Goal: Transaction & Acquisition: Purchase product/service

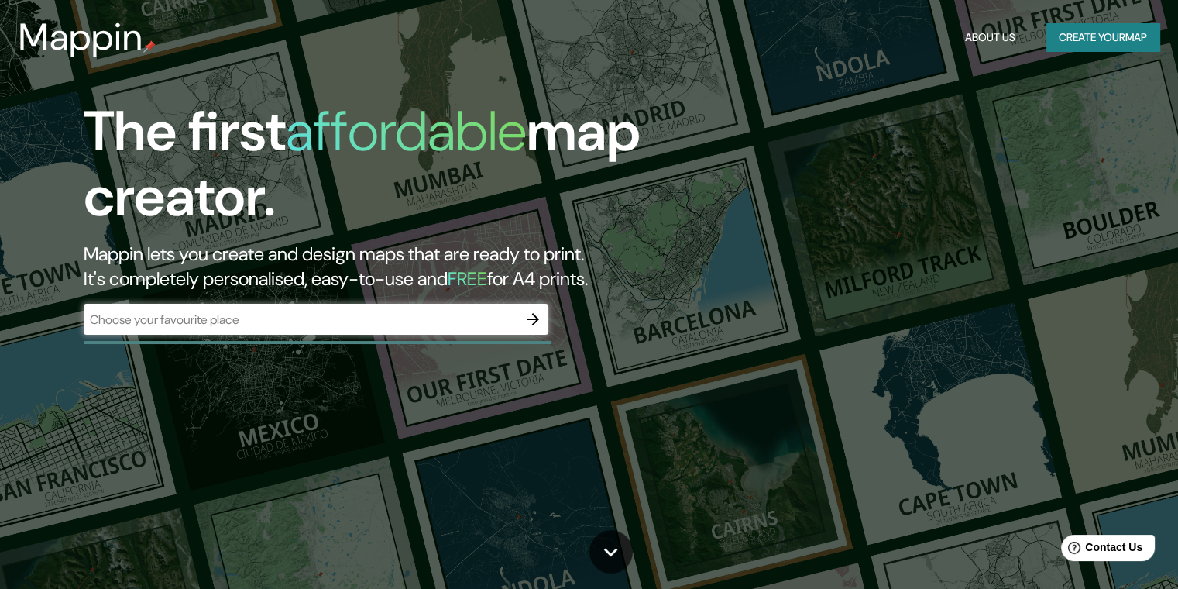
click at [462, 308] on div "​" at bounding box center [316, 319] width 465 height 31
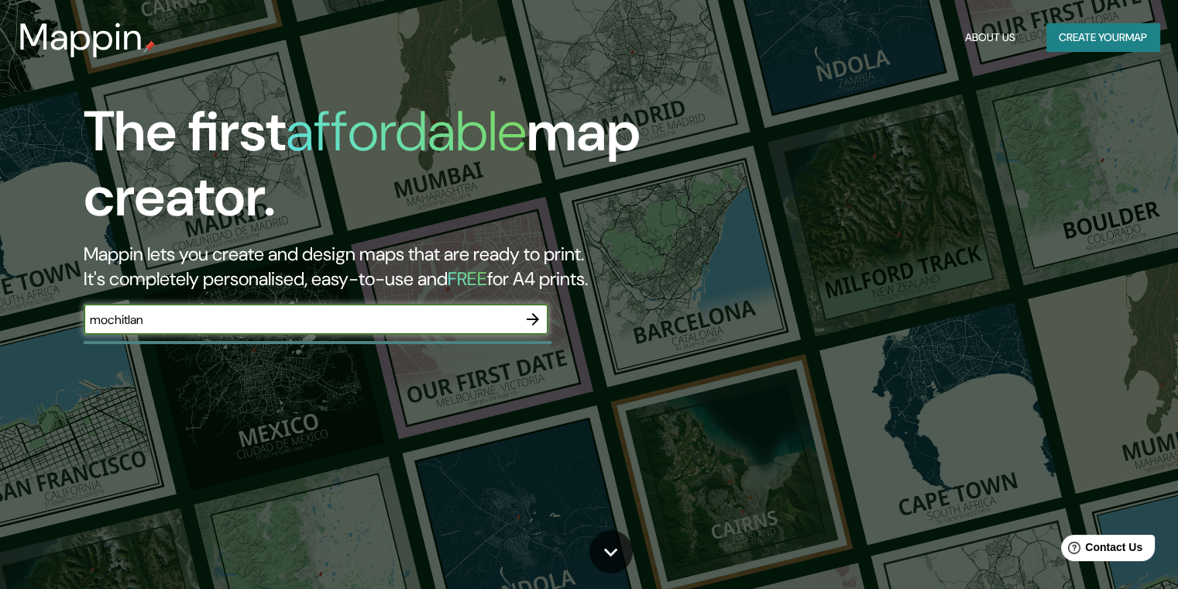
type input "[PERSON_NAME]"
click at [528, 317] on icon "button" at bounding box center [533, 319] width 19 height 19
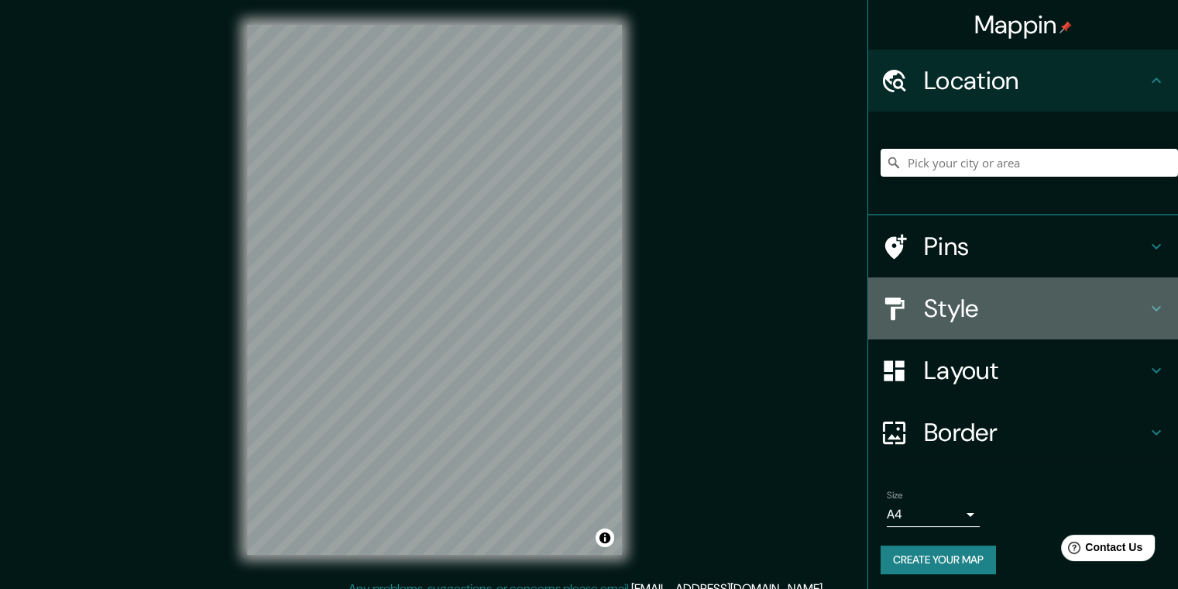
click at [981, 308] on h4 "Style" at bounding box center [1035, 308] width 223 height 31
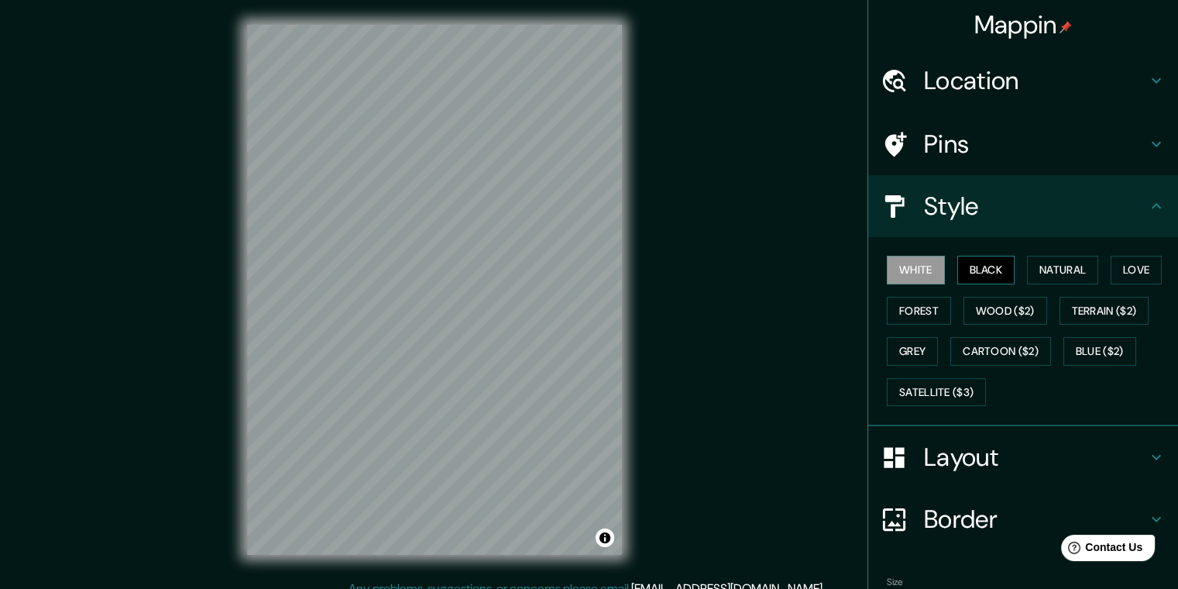
click at [985, 276] on button "Black" at bounding box center [986, 270] width 58 height 29
click at [1086, 273] on button "Natural" at bounding box center [1062, 270] width 71 height 29
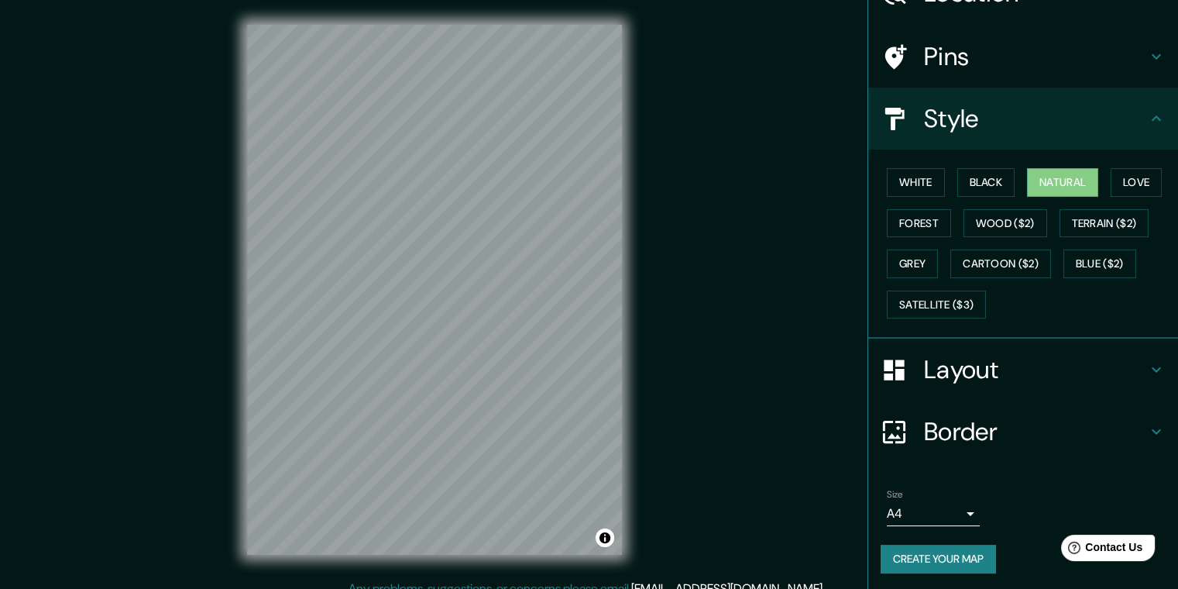
scroll to position [15, 0]
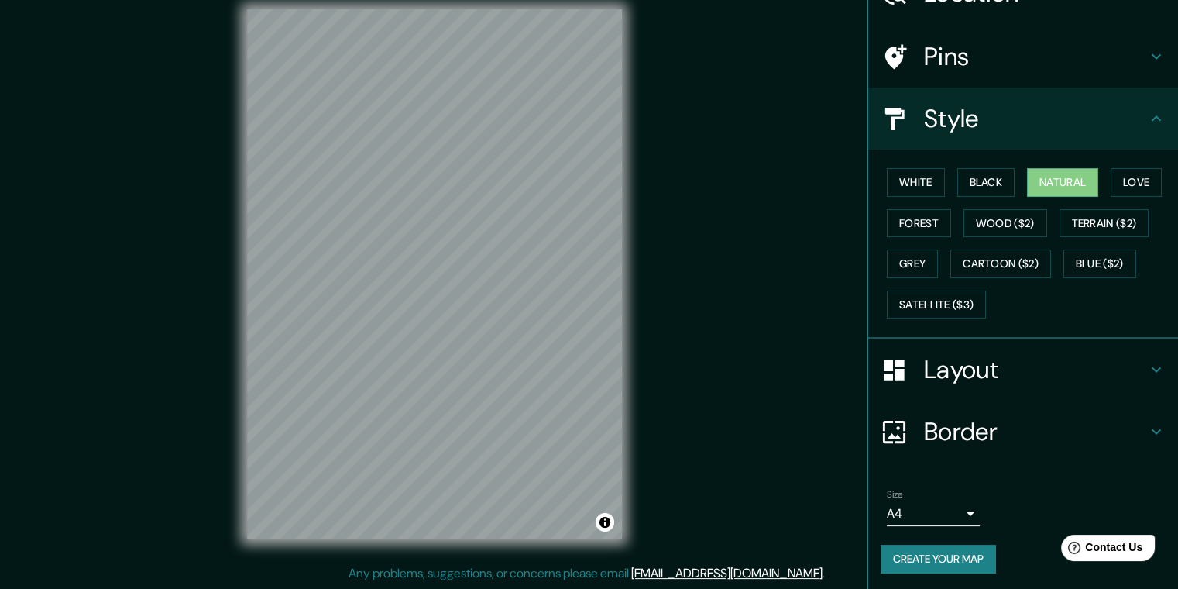
click at [962, 366] on h4 "Layout" at bounding box center [1035, 369] width 223 height 31
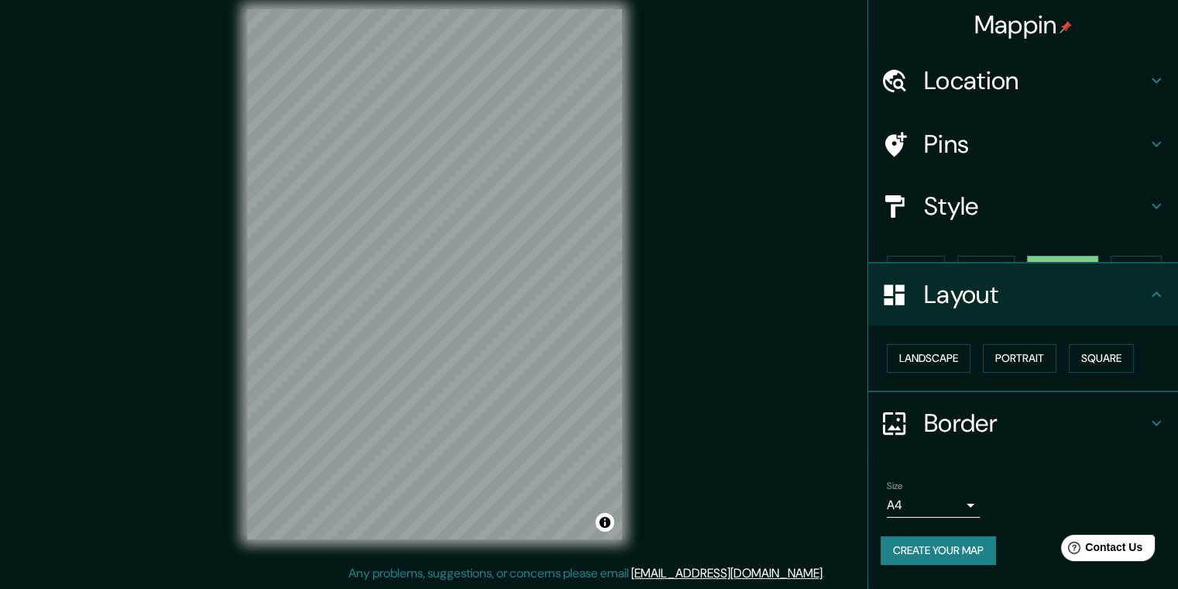
scroll to position [0, 0]
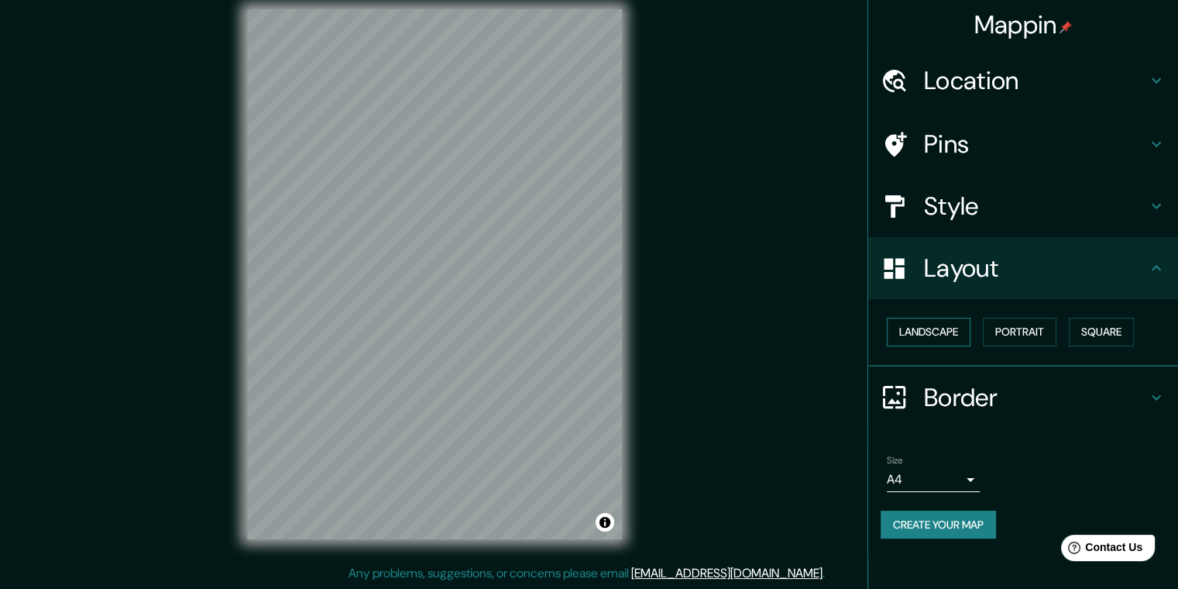
click at [954, 335] on button "Landscape" at bounding box center [929, 332] width 84 height 29
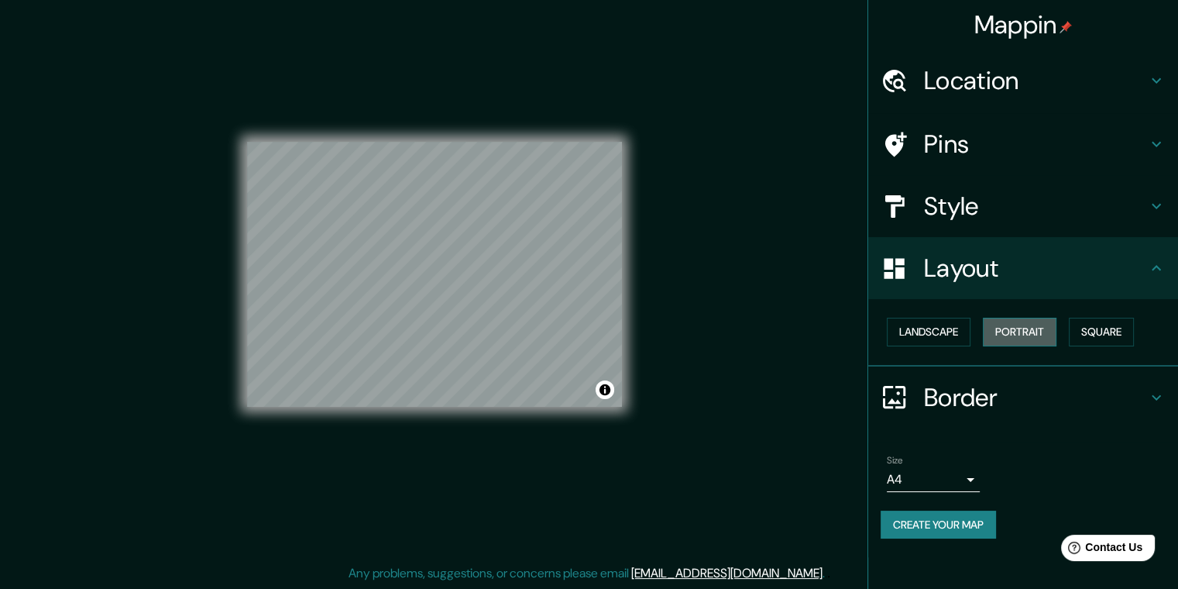
click at [1016, 338] on button "Portrait" at bounding box center [1020, 332] width 74 height 29
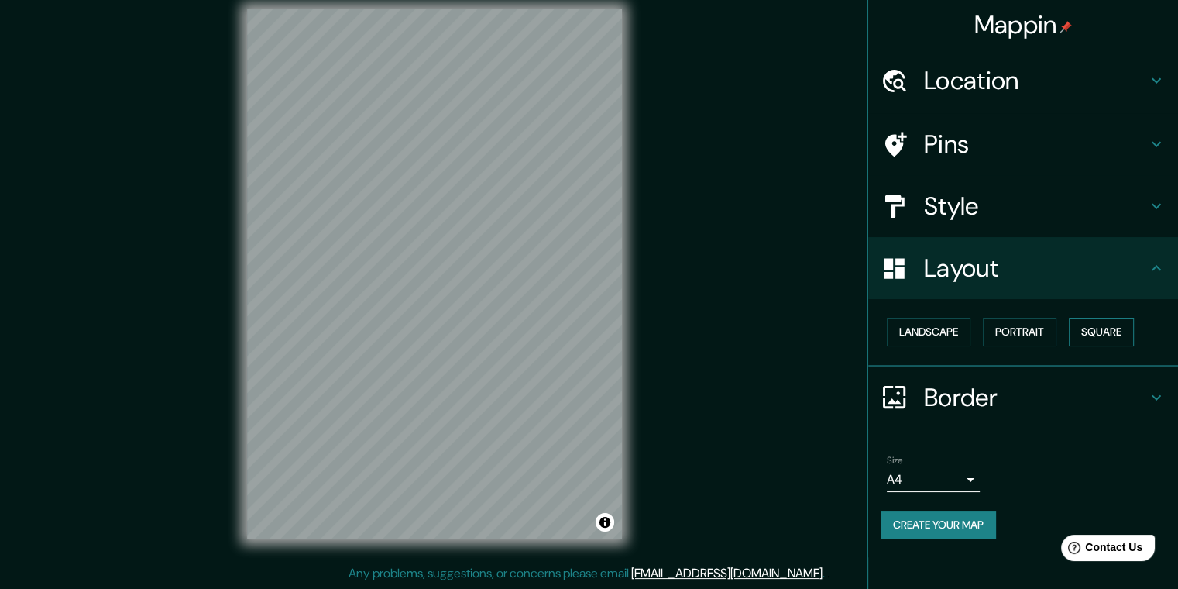
click at [1106, 338] on button "Square" at bounding box center [1101, 332] width 65 height 29
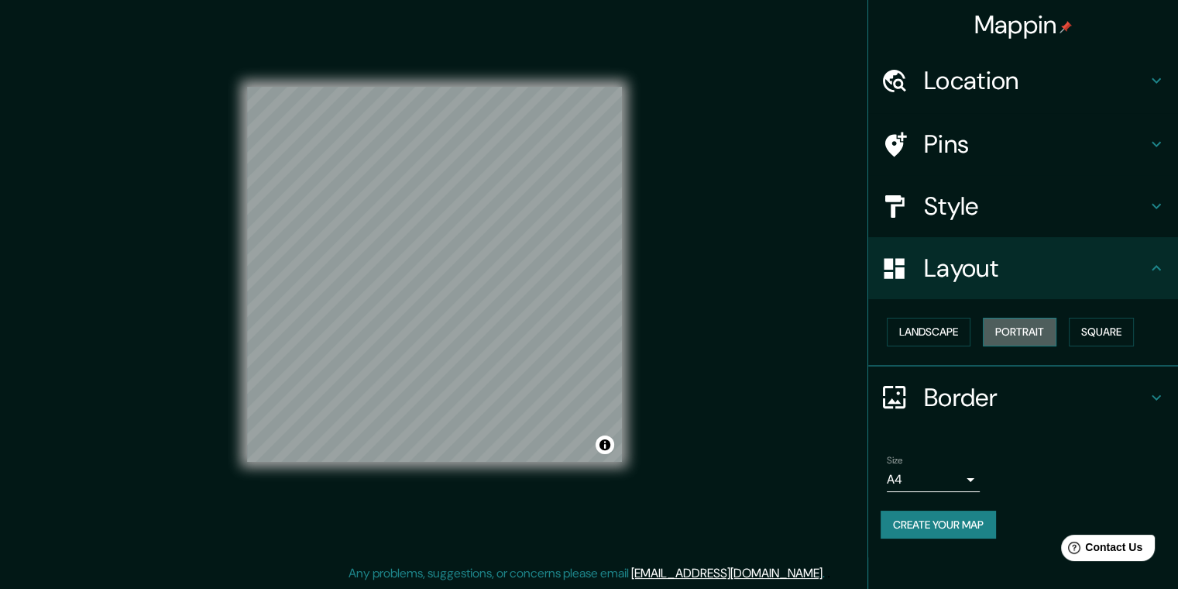
click at [1027, 339] on button "Portrait" at bounding box center [1020, 332] width 74 height 29
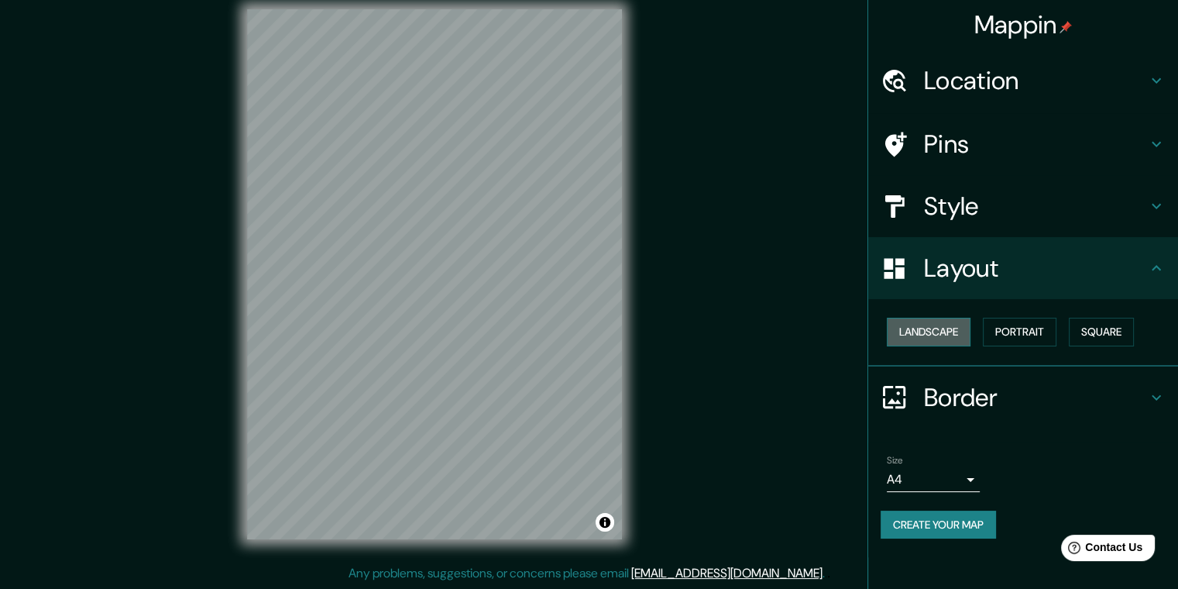
click at [959, 329] on button "Landscape" at bounding box center [929, 332] width 84 height 29
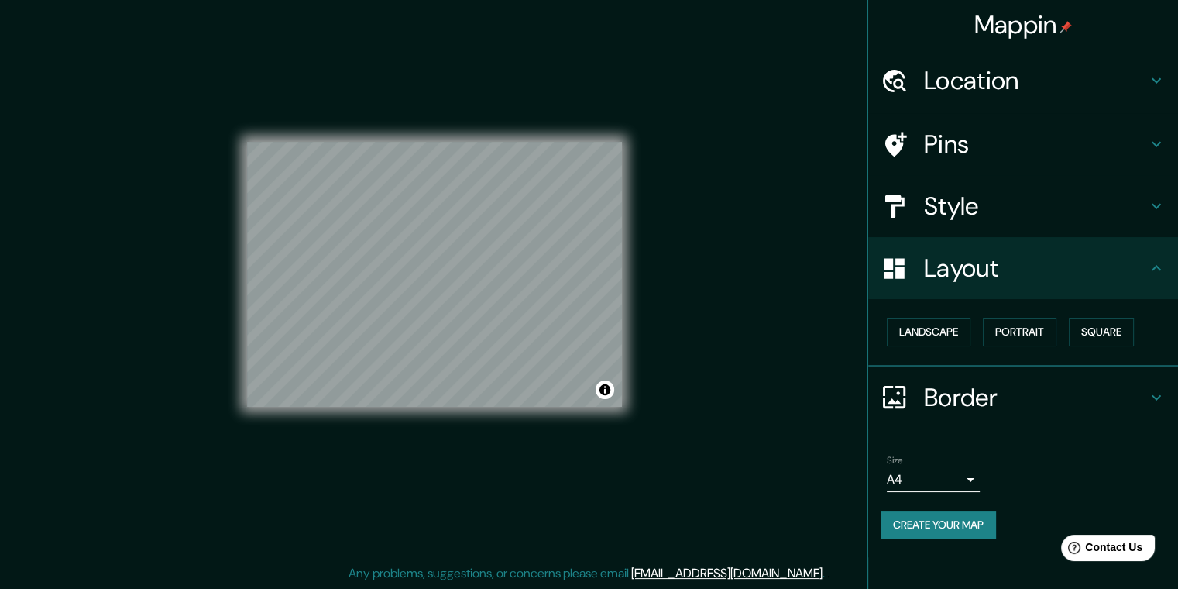
click at [982, 408] on h4 "Border" at bounding box center [1035, 397] width 223 height 31
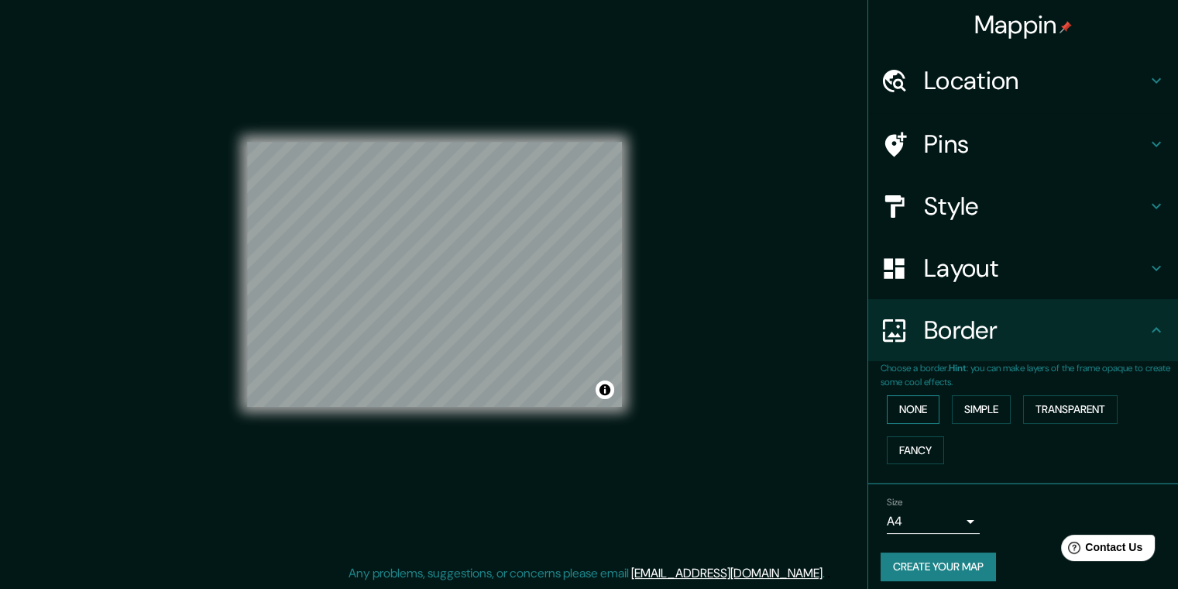
click at [896, 407] on button "None" at bounding box center [913, 409] width 53 height 29
click at [954, 407] on button "Simple" at bounding box center [981, 409] width 59 height 29
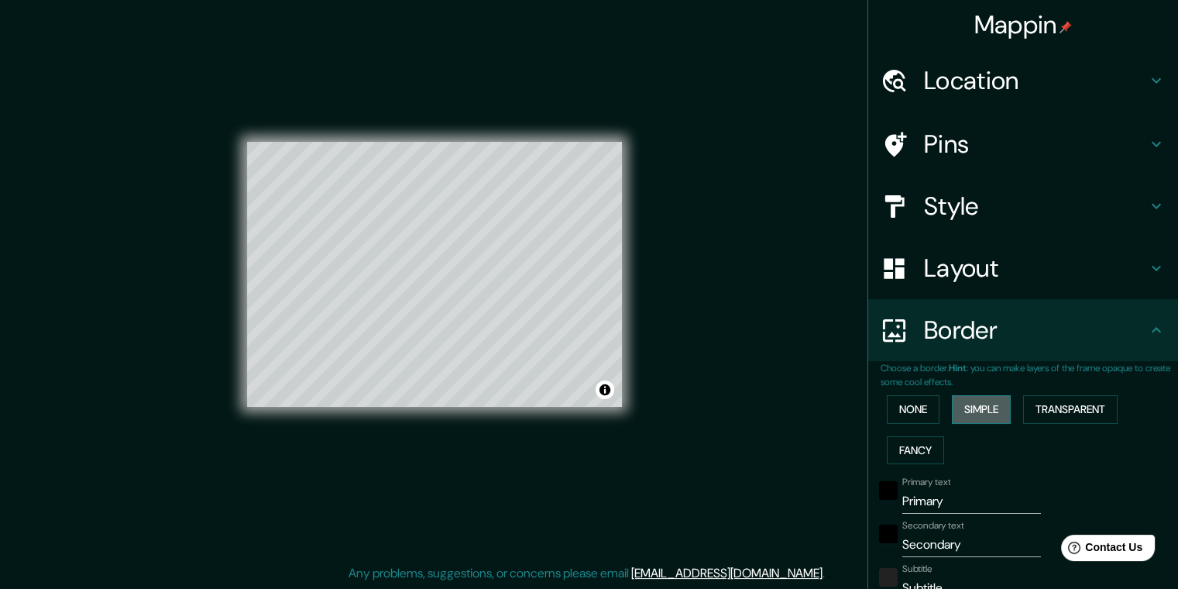
click at [967, 408] on button "Simple" at bounding box center [981, 409] width 59 height 29
type input "194"
type input "39"
click at [918, 412] on button "None" at bounding box center [913, 409] width 53 height 29
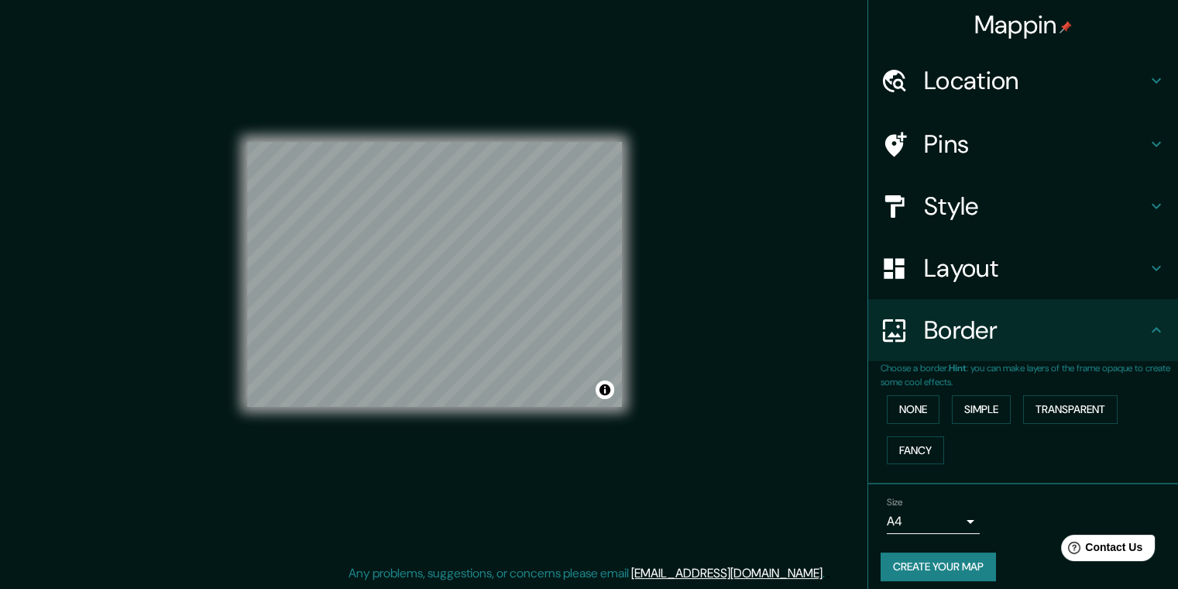
click at [936, 517] on body "Mappin Location Pins Style Layout Border Choose a border. Hint : you can make l…" at bounding box center [589, 279] width 1178 height 589
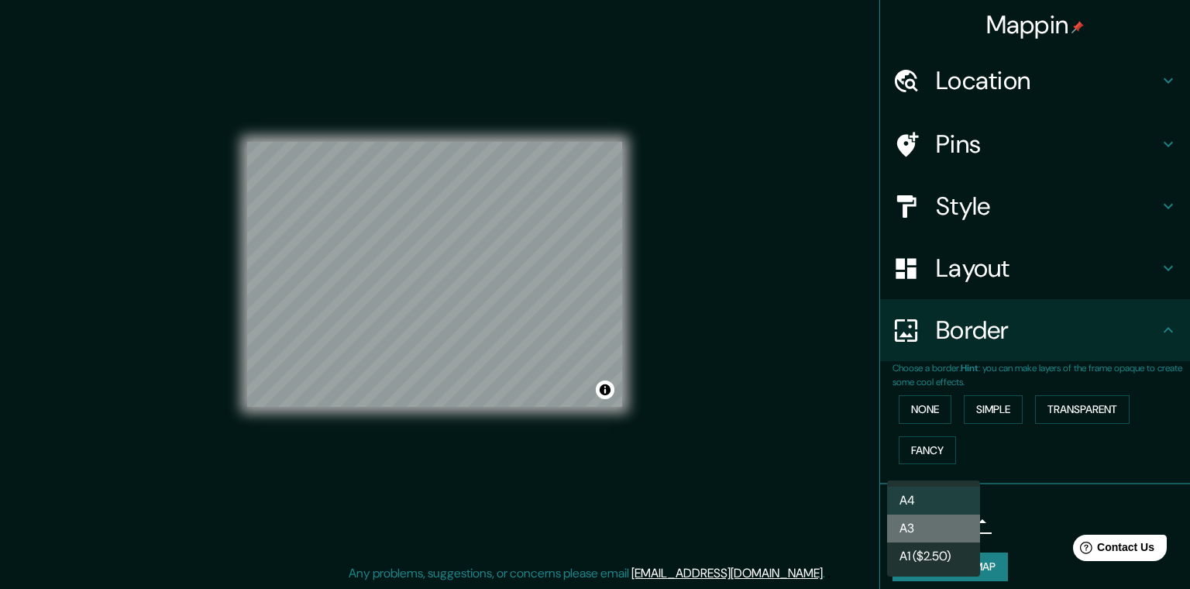
click at [936, 524] on li "A3" at bounding box center [933, 528] width 93 height 28
type input "a4"
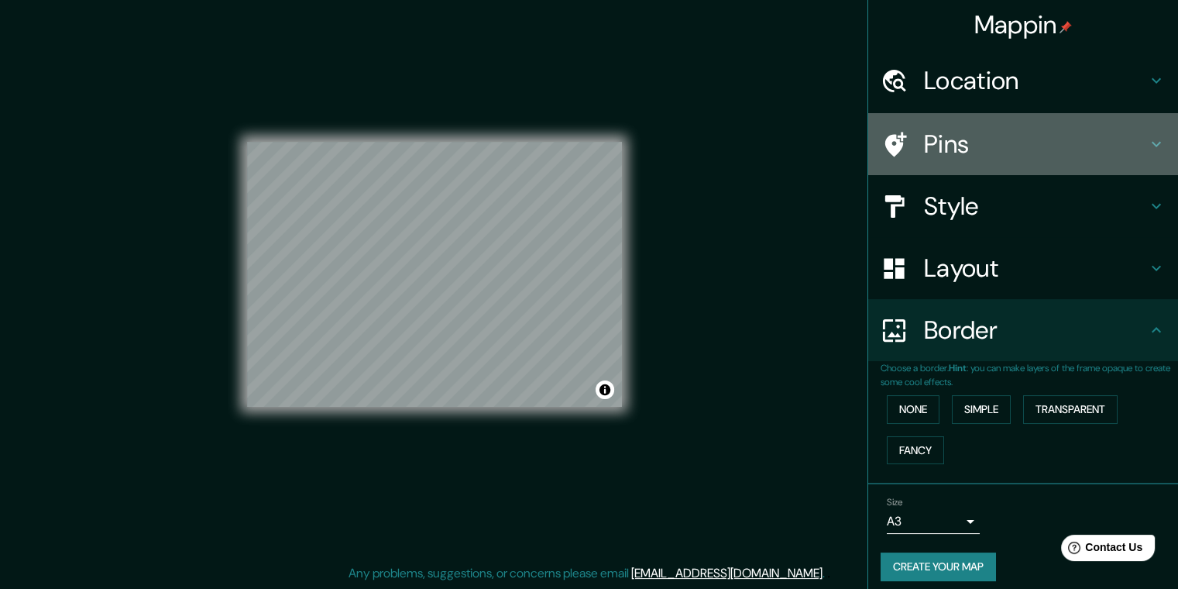
click at [933, 138] on h4 "Pins" at bounding box center [1035, 144] width 223 height 31
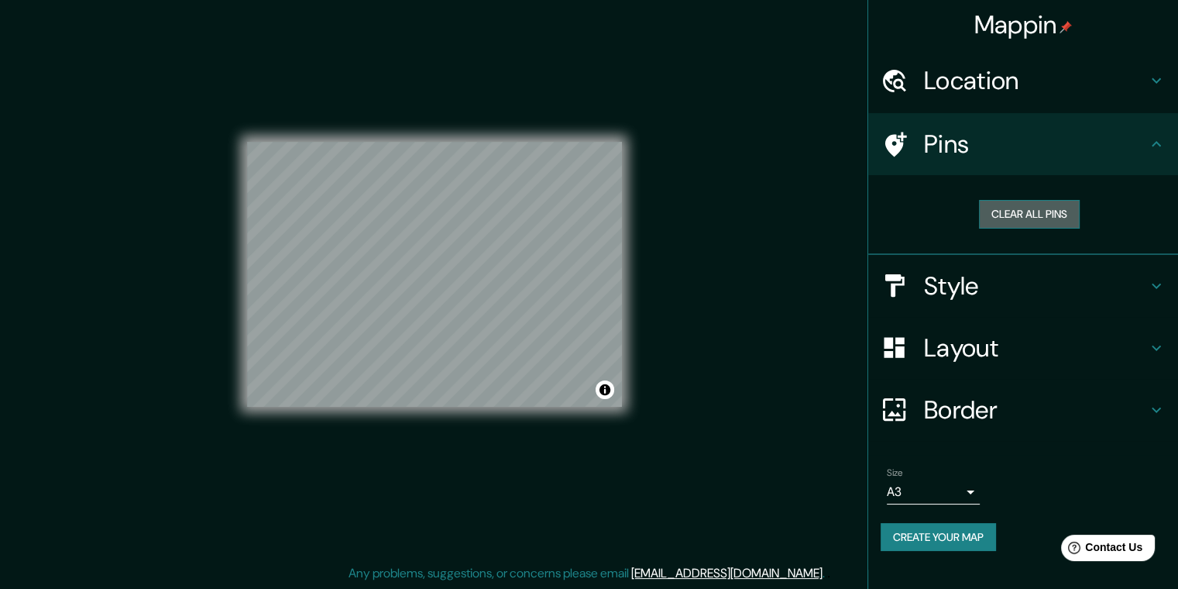
click at [1013, 213] on button "Clear all pins" at bounding box center [1029, 214] width 101 height 29
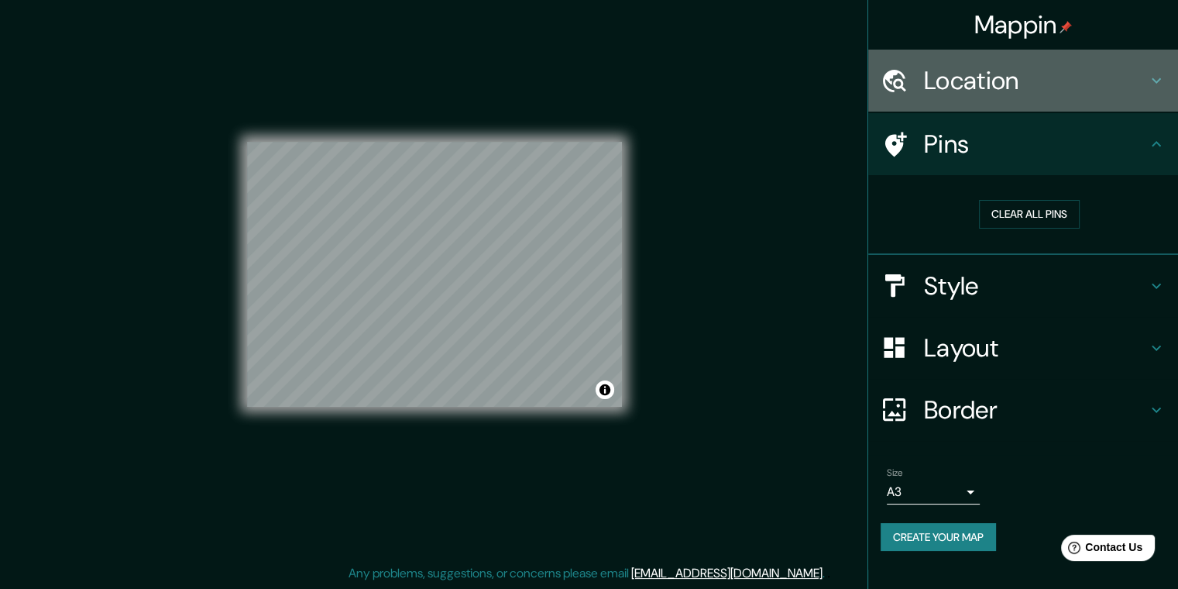
click at [1001, 85] on h4 "Location" at bounding box center [1035, 80] width 223 height 31
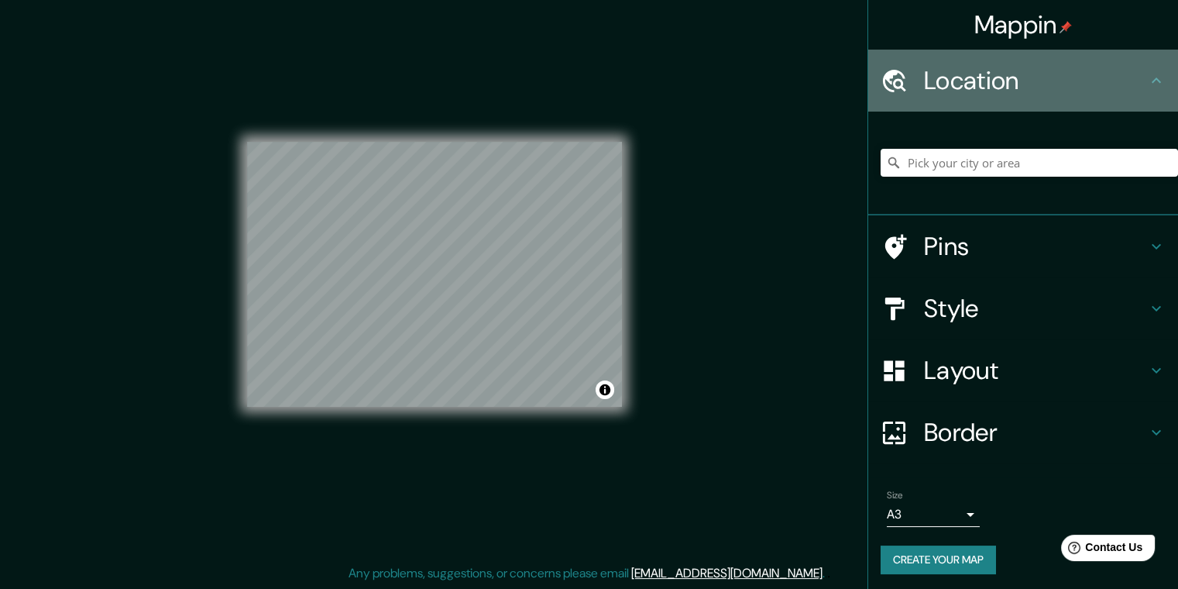
click at [1015, 96] on div "Location" at bounding box center [1023, 81] width 310 height 62
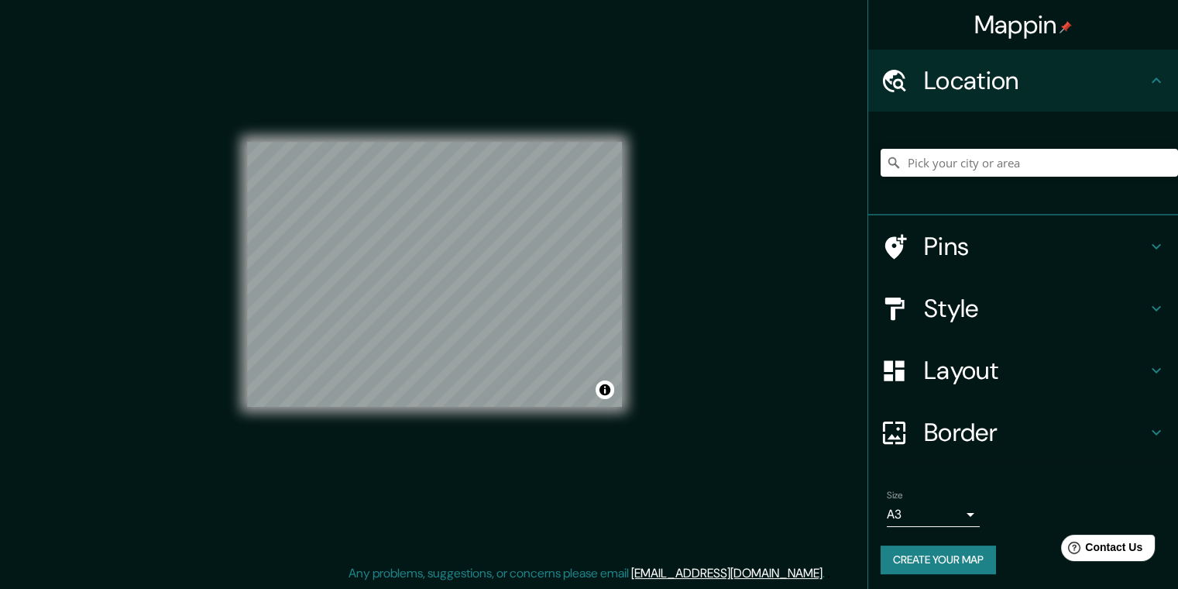
click at [1030, 243] on h4 "Pins" at bounding box center [1035, 246] width 223 height 31
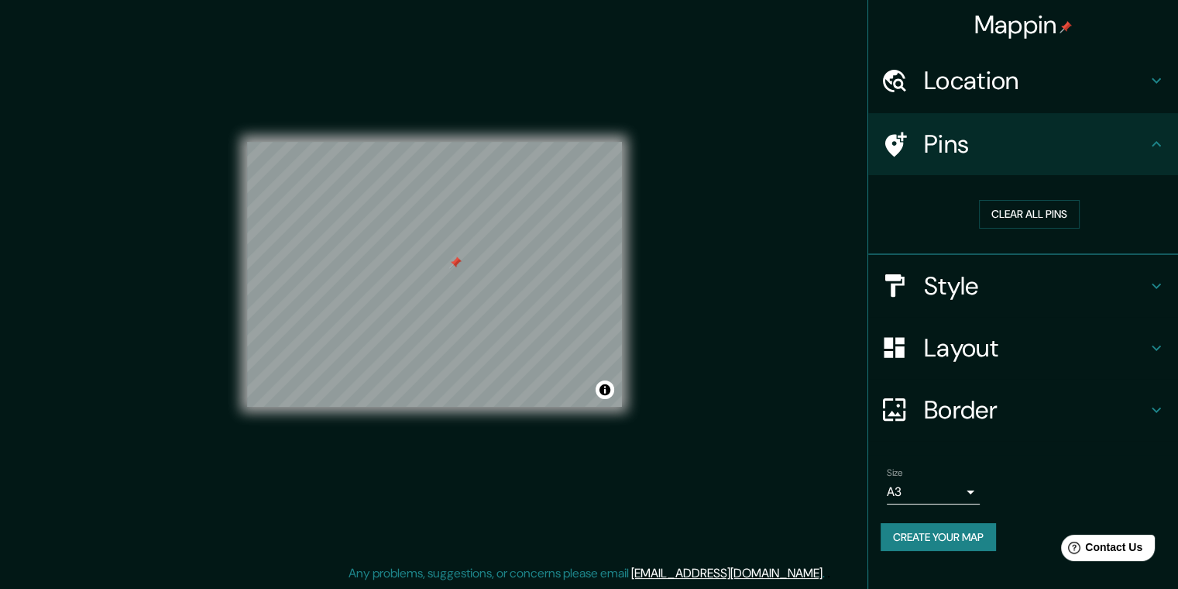
click at [452, 269] on div at bounding box center [455, 262] width 12 height 12
click at [935, 537] on button "Create your map" at bounding box center [938, 537] width 115 height 29
click at [1004, 26] on h4 "Mappin" at bounding box center [1023, 24] width 98 height 31
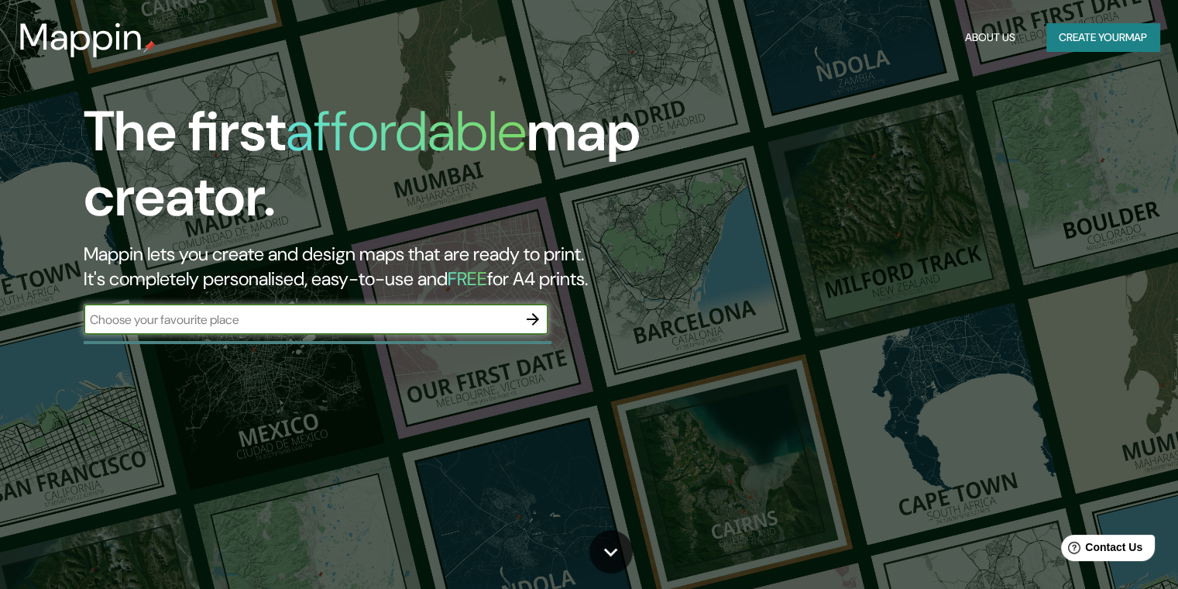
click at [1059, 32] on button "Create your map" at bounding box center [1102, 37] width 113 height 29
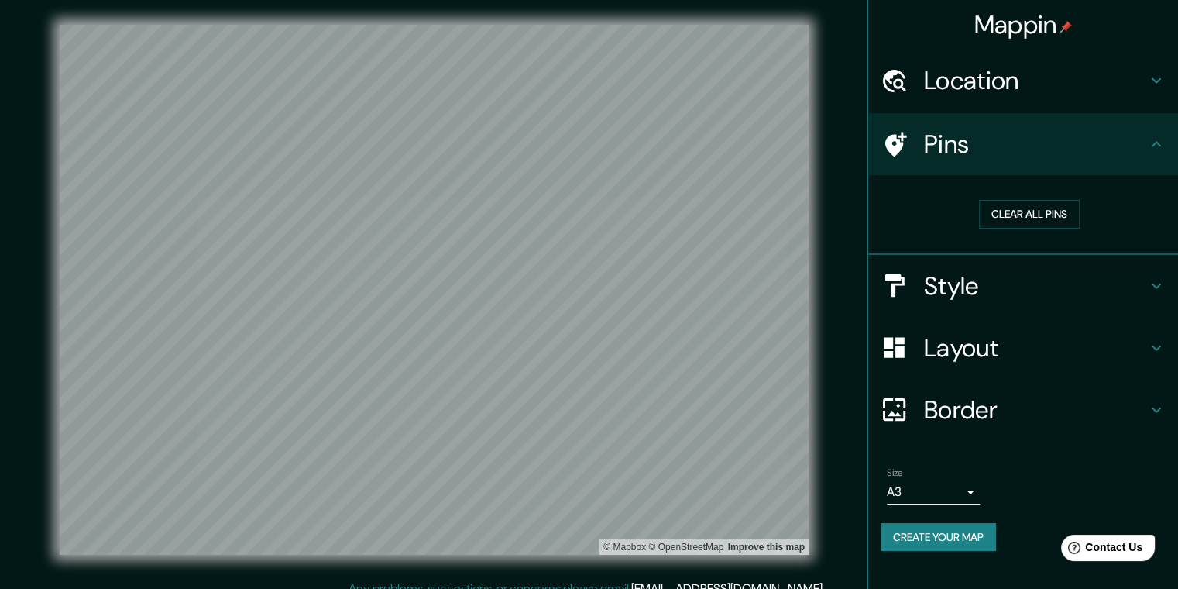
click at [285, 570] on div "© Mapbox © OpenStreetMap Improve this map" at bounding box center [434, 289] width 798 height 579
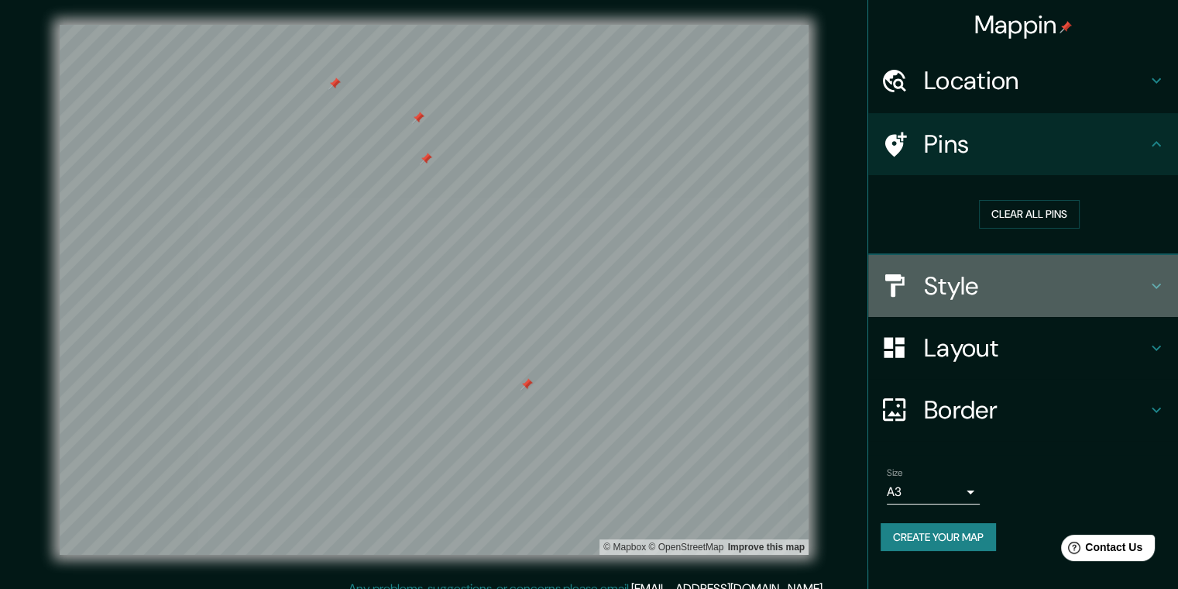
click at [966, 280] on h4 "Style" at bounding box center [1035, 285] width 223 height 31
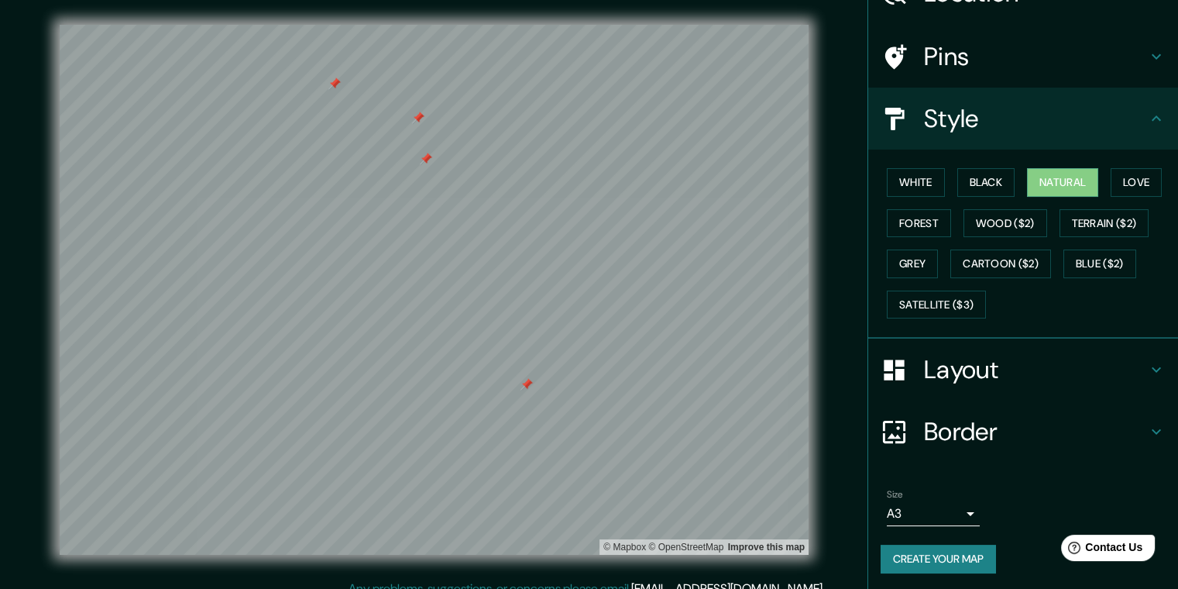
scroll to position [15, 0]
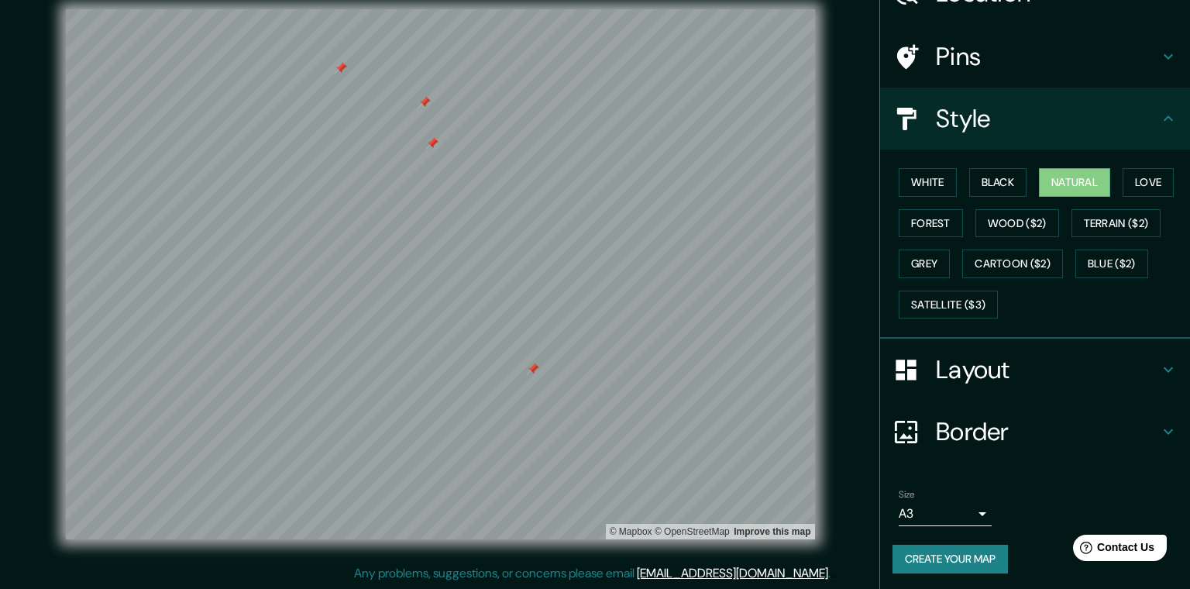
click at [940, 503] on body "Mappin Location Pins Style White Black Natural Love Forest Wood ($2) Terrain ($…" at bounding box center [595, 279] width 1190 height 589
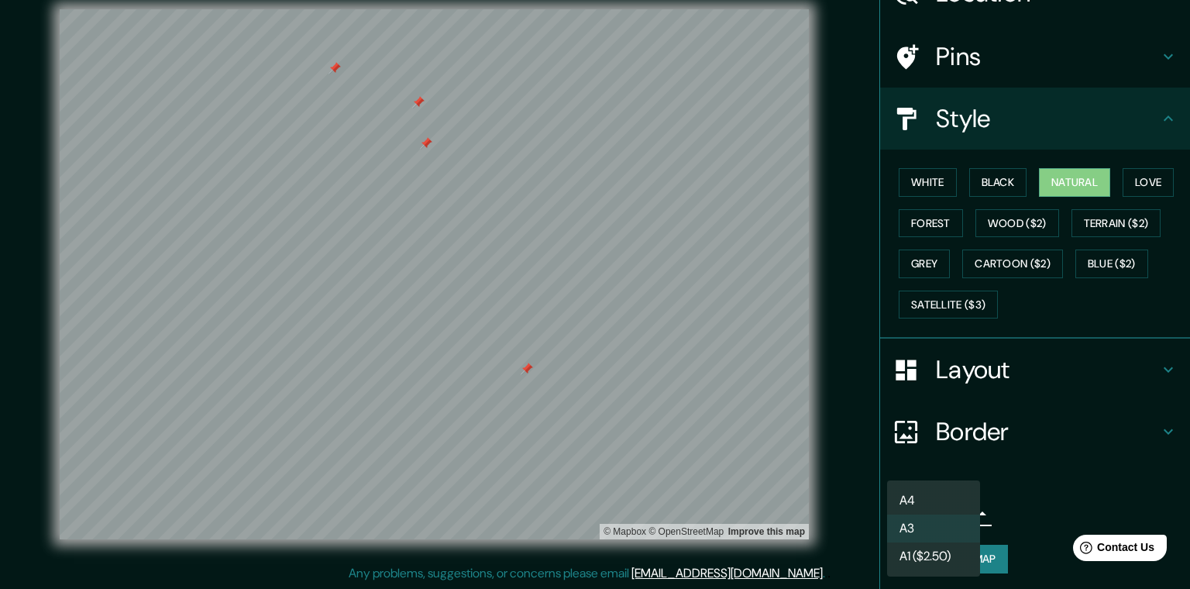
click at [926, 527] on li "A3" at bounding box center [933, 528] width 93 height 28
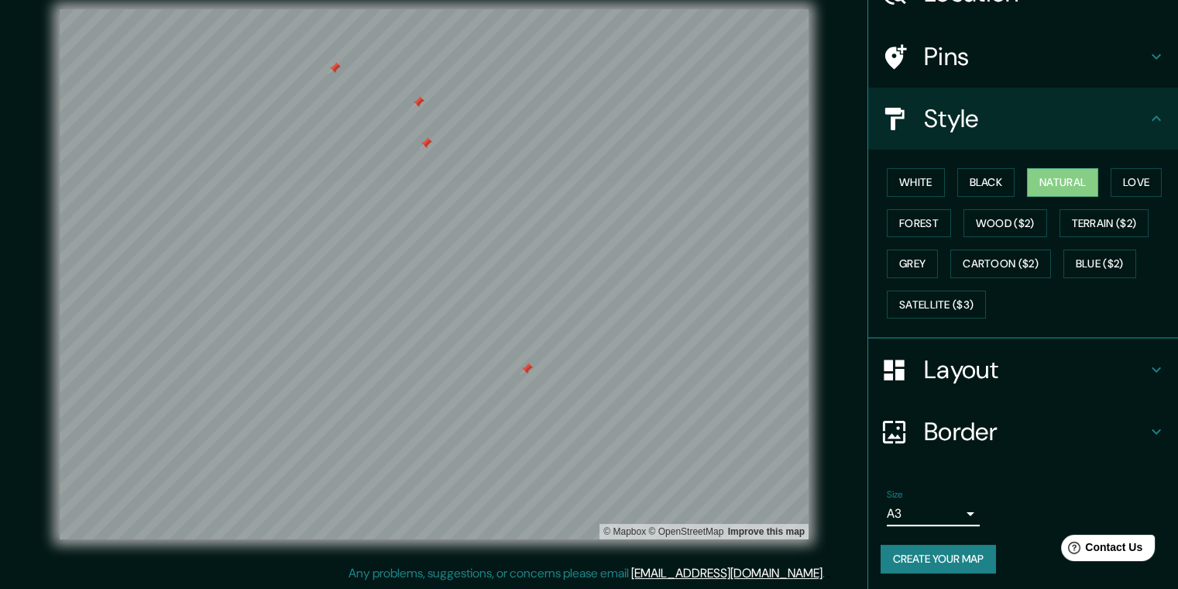
click at [937, 548] on button "Create your map" at bounding box center [938, 558] width 115 height 29
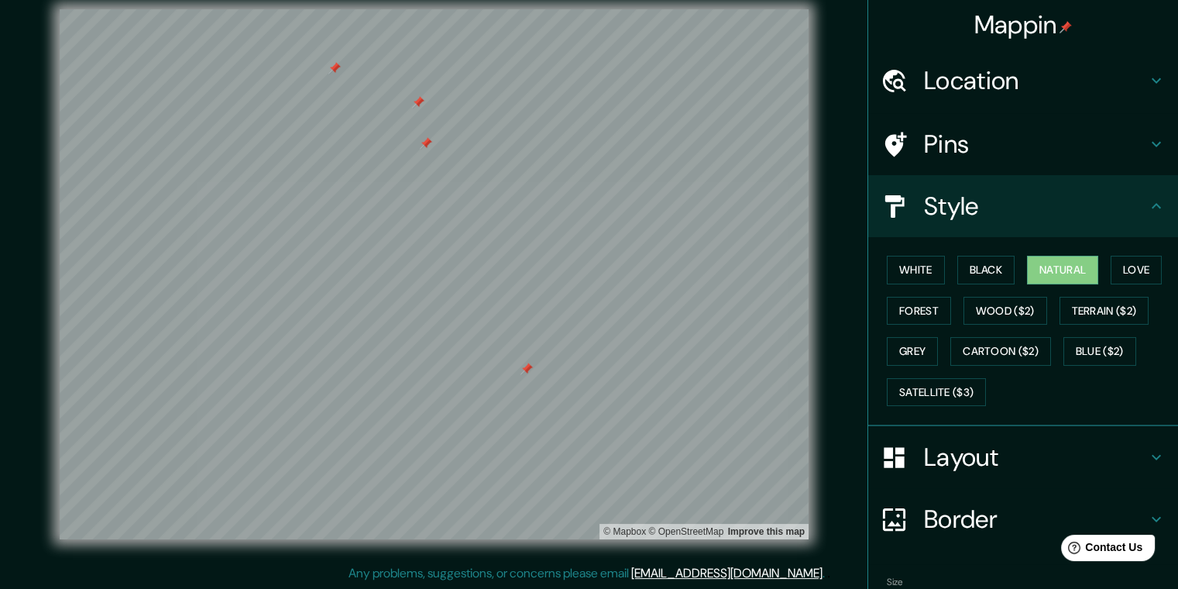
scroll to position [88, 0]
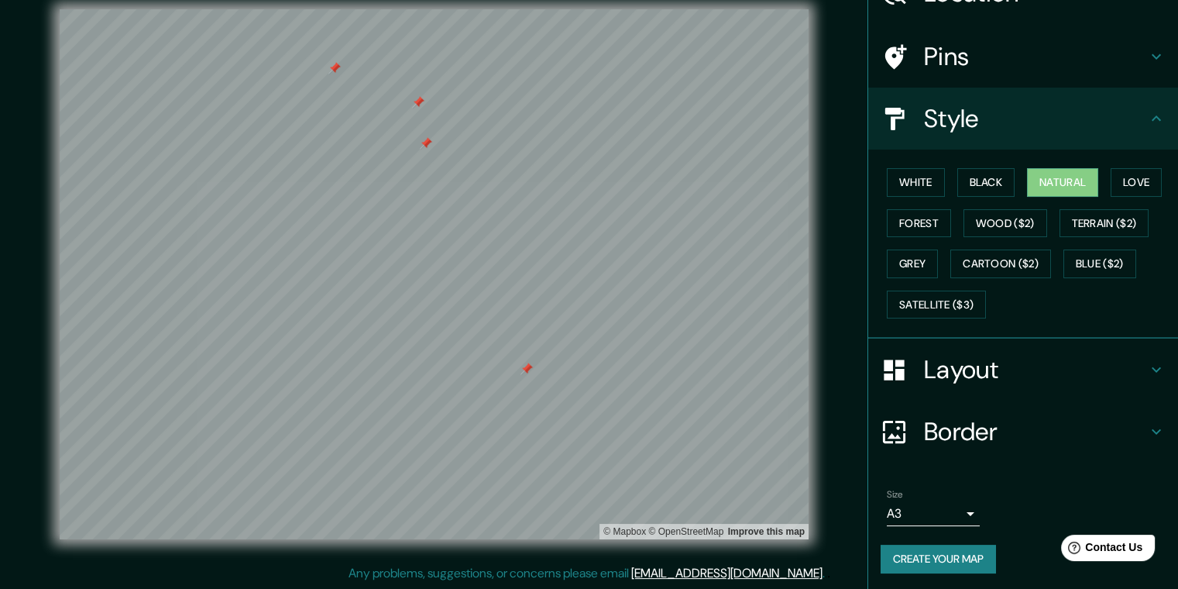
click at [1025, 374] on h4 "Layout" at bounding box center [1035, 369] width 223 height 31
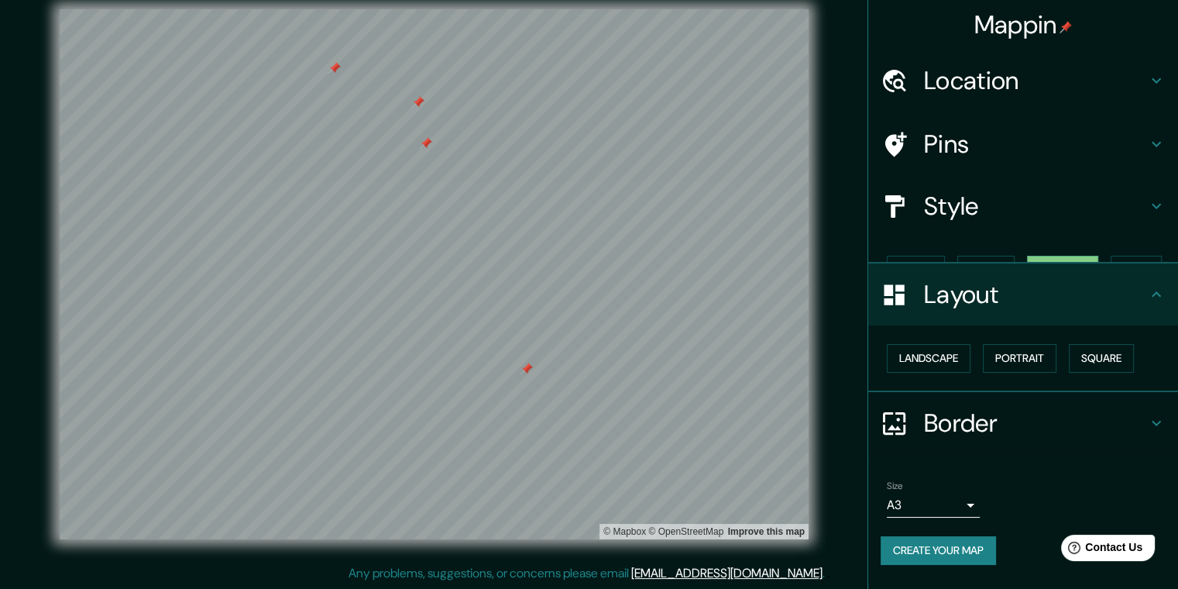
scroll to position [0, 0]
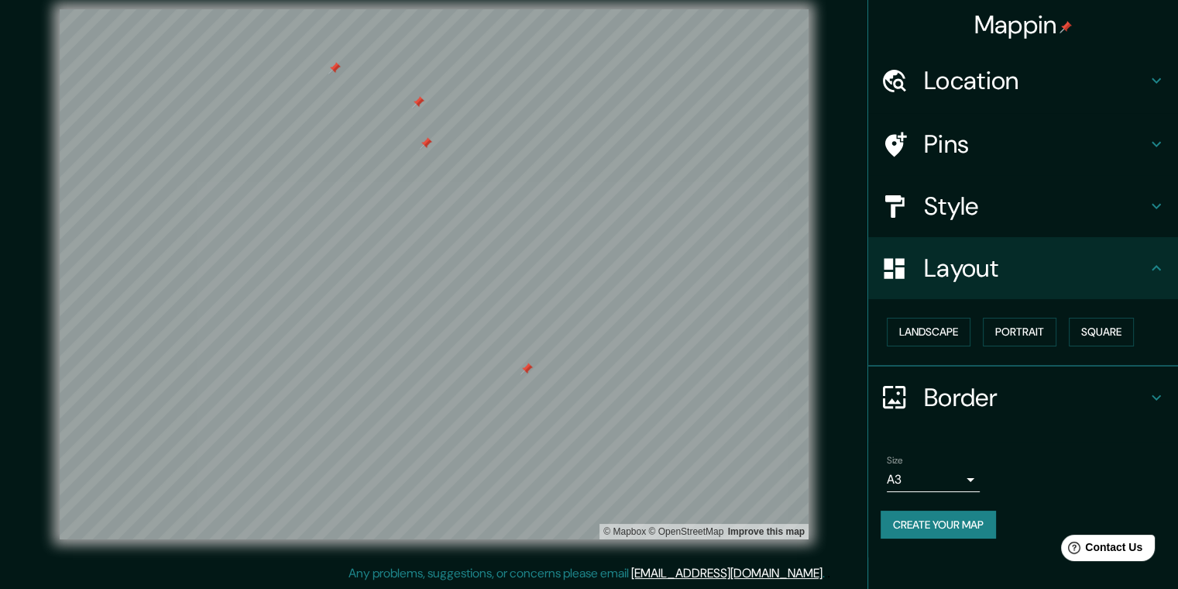
click at [984, 518] on button "Create your map" at bounding box center [938, 524] width 115 height 29
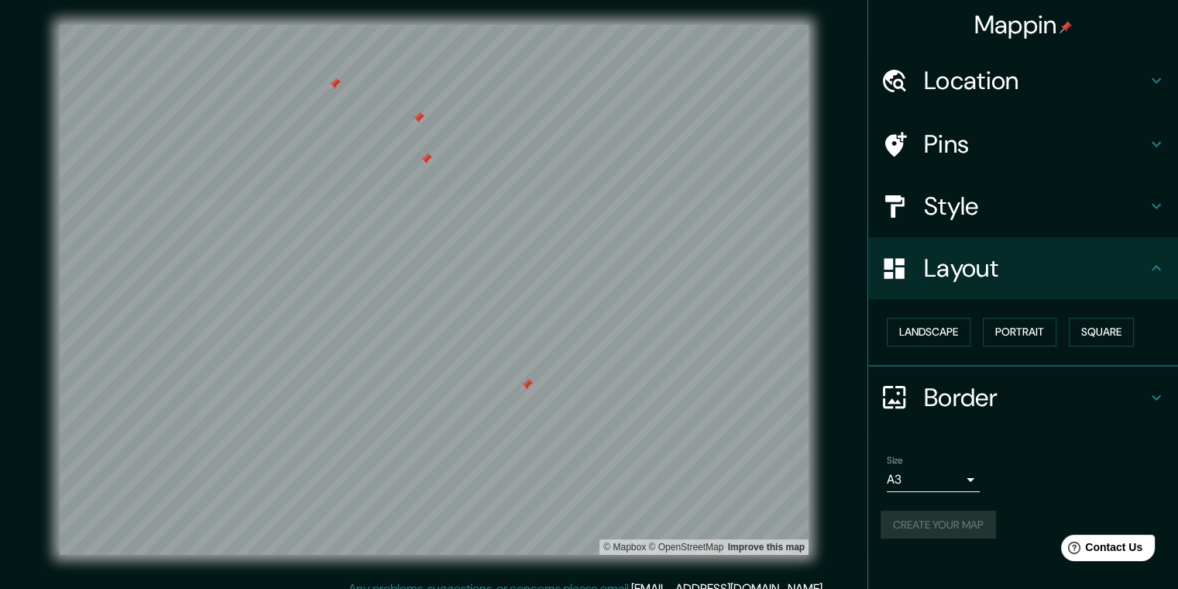
scroll to position [15, 0]
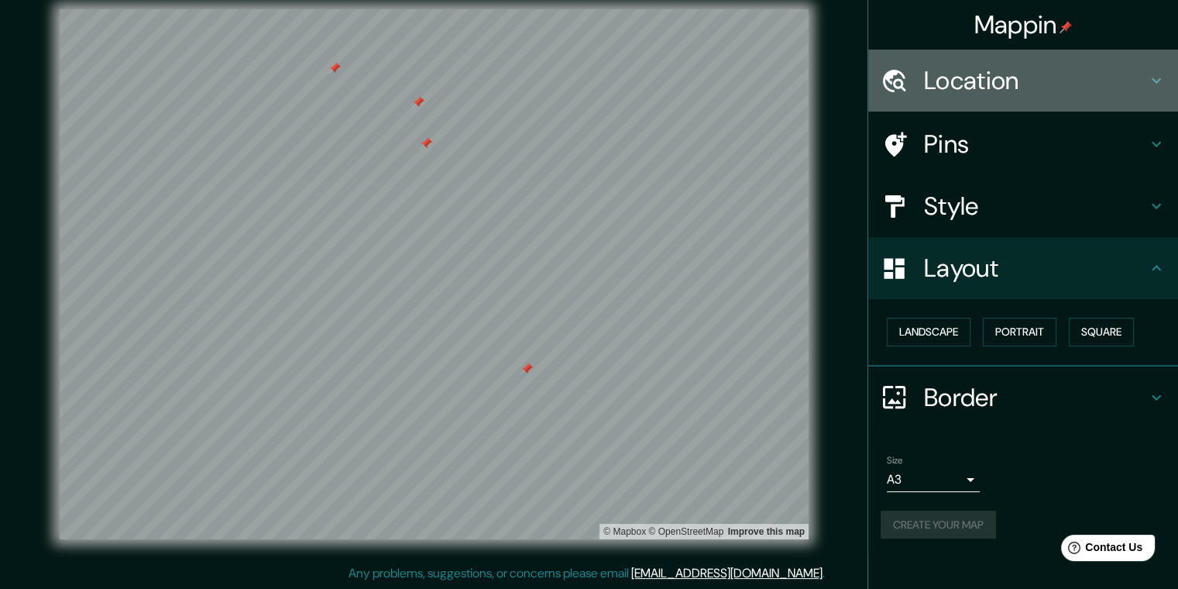
click at [1155, 90] on div "Location" at bounding box center [1023, 81] width 310 height 62
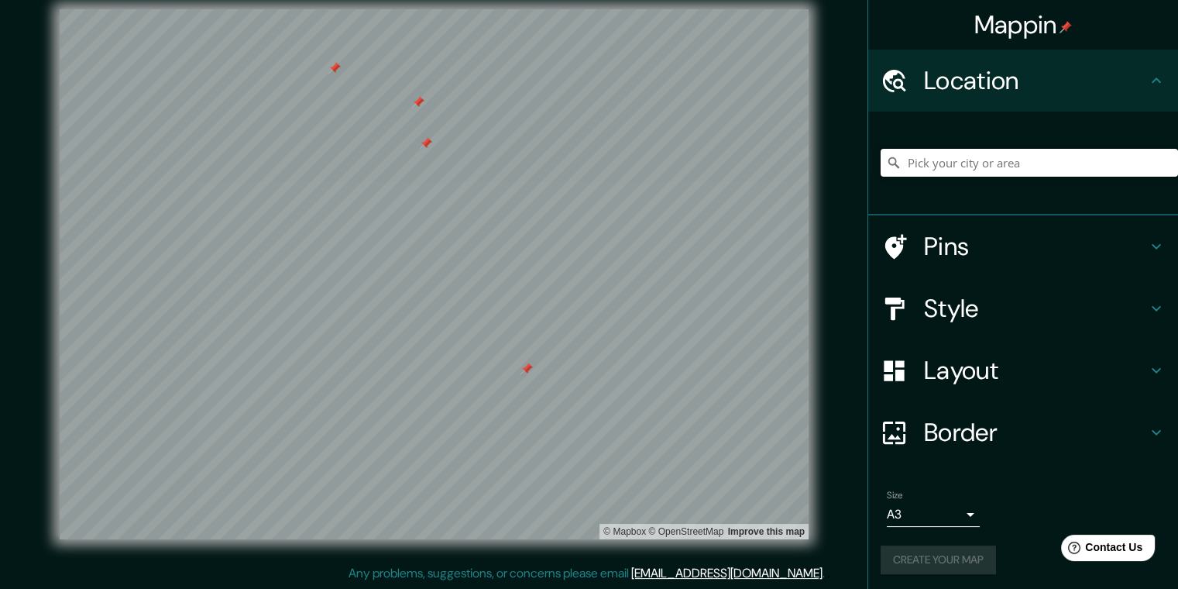
click at [990, 174] on input "Pick your city or area" at bounding box center [1029, 163] width 297 height 28
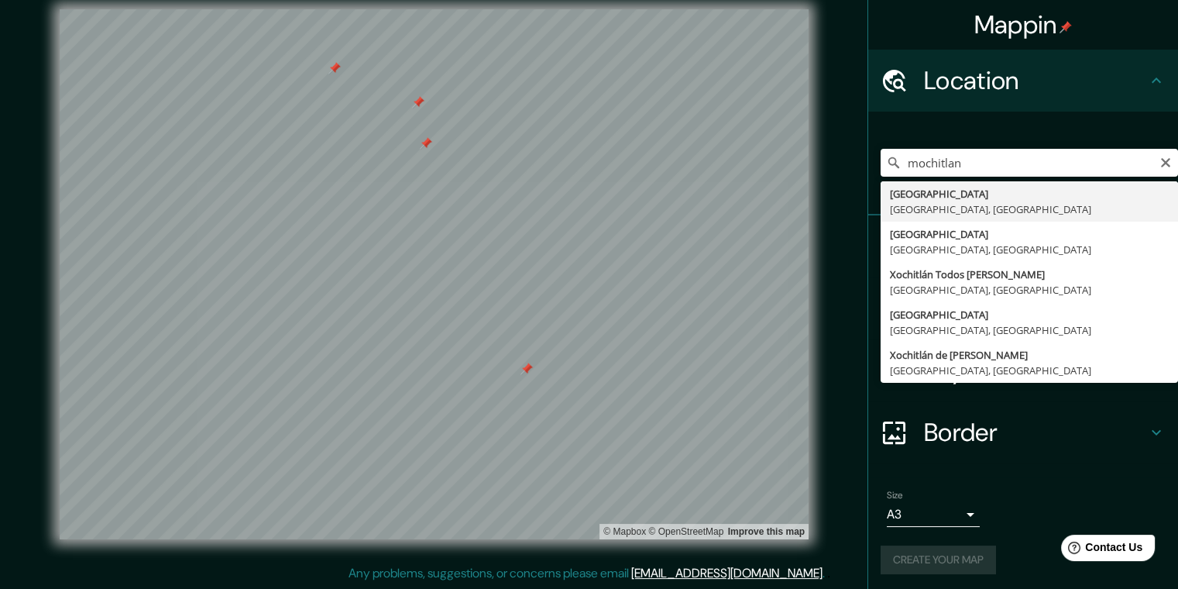
type input "[GEOGRAPHIC_DATA], [GEOGRAPHIC_DATA], [GEOGRAPHIC_DATA]"
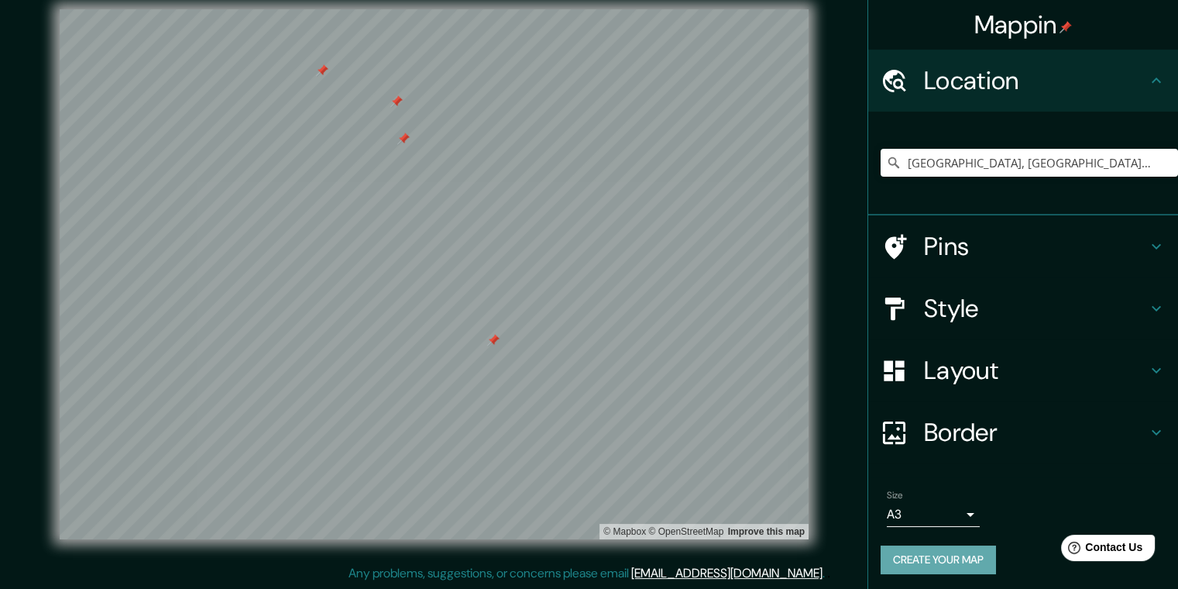
click at [915, 554] on button "Create your map" at bounding box center [938, 559] width 115 height 29
click at [564, 313] on div at bounding box center [568, 310] width 12 height 12
click at [574, 351] on div at bounding box center [577, 351] width 12 height 12
click at [489, 281] on div at bounding box center [485, 275] width 12 height 12
click at [539, 500] on div at bounding box center [537, 502] width 12 height 12
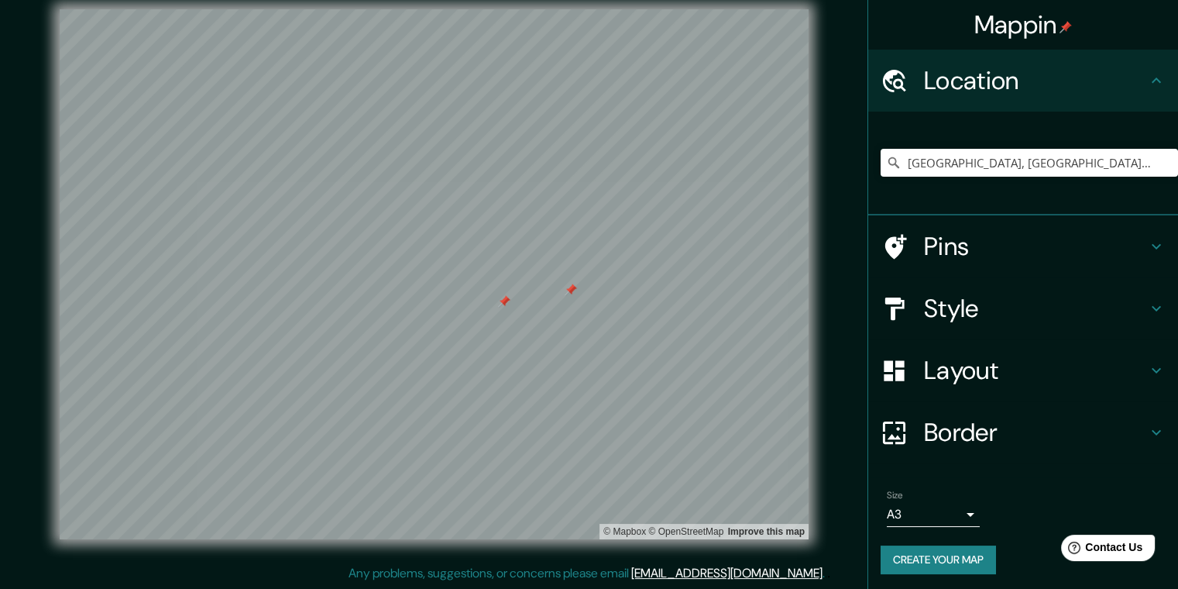
click at [565, 294] on div at bounding box center [571, 289] width 12 height 12
click at [954, 323] on h4 "Style" at bounding box center [1035, 308] width 223 height 31
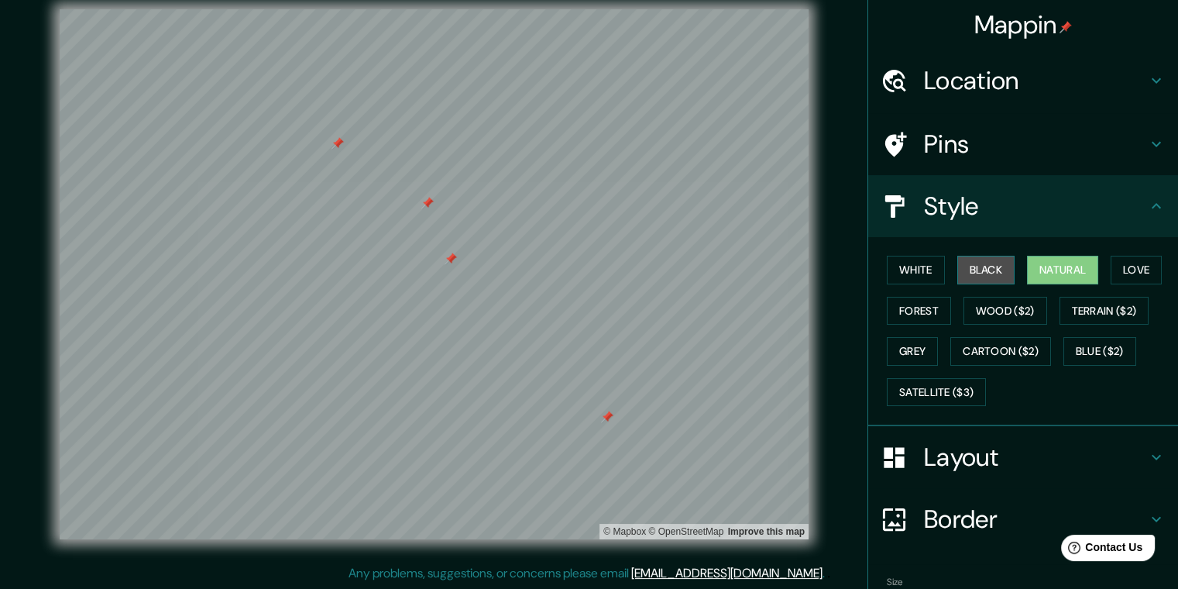
click at [977, 267] on button "Black" at bounding box center [986, 270] width 58 height 29
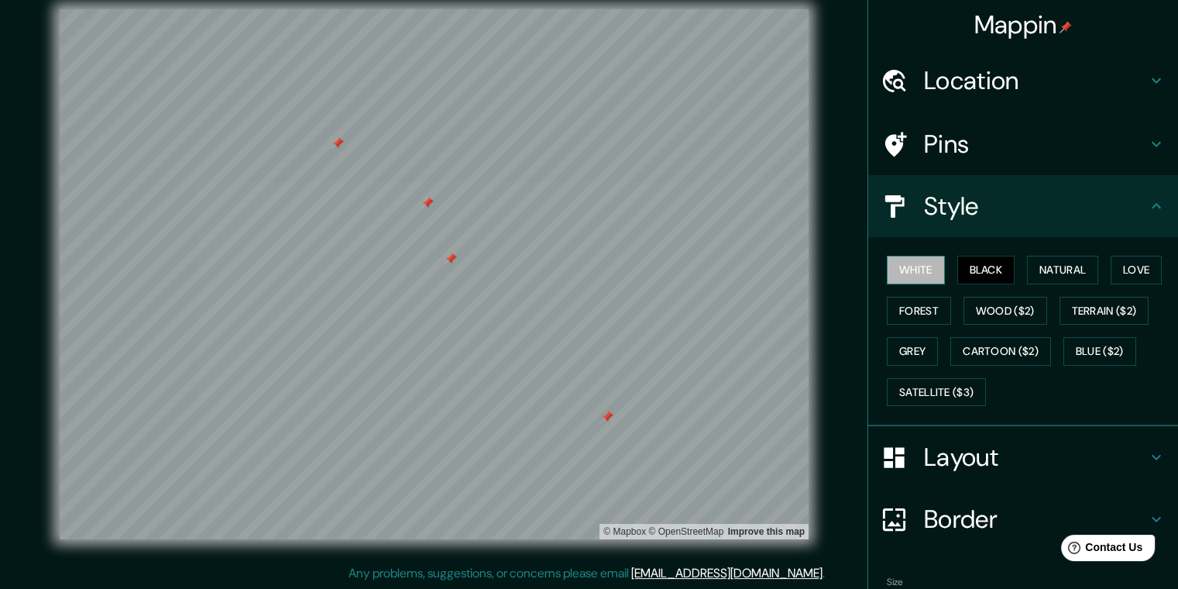
click at [908, 270] on button "White" at bounding box center [916, 270] width 58 height 29
click at [901, 300] on button "Forest" at bounding box center [919, 311] width 64 height 29
click at [905, 340] on button "Grey" at bounding box center [912, 351] width 51 height 29
click at [905, 309] on button "Forest" at bounding box center [919, 311] width 64 height 29
